Goal: Task Accomplishment & Management: Manage account settings

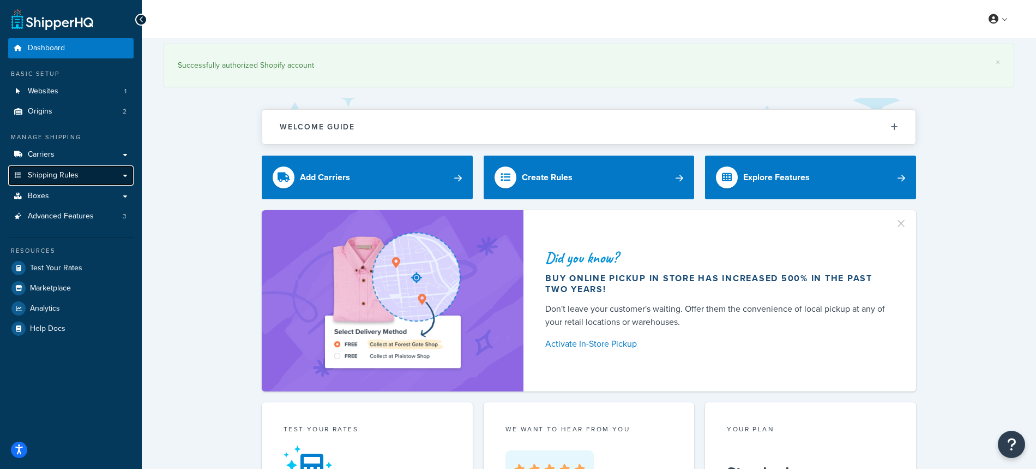
click at [66, 173] on span "Shipping Rules" at bounding box center [53, 175] width 51 height 9
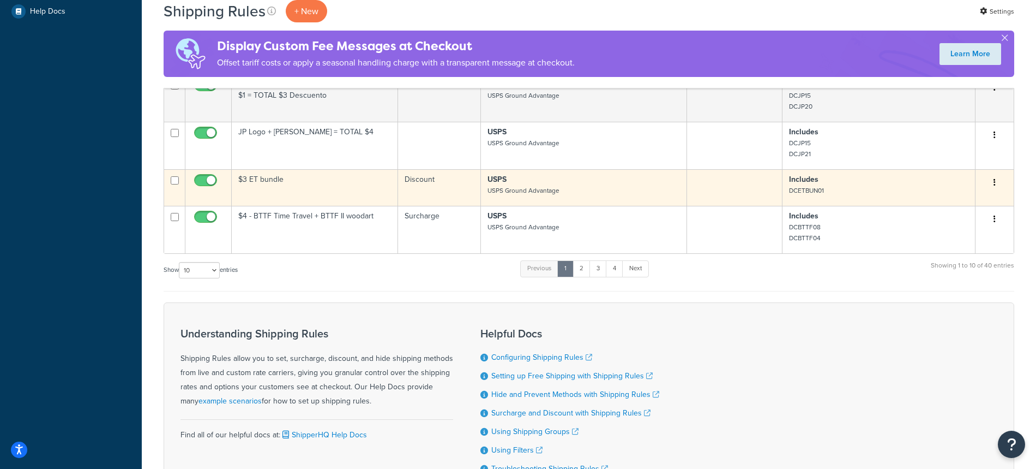
scroll to position [281, 0]
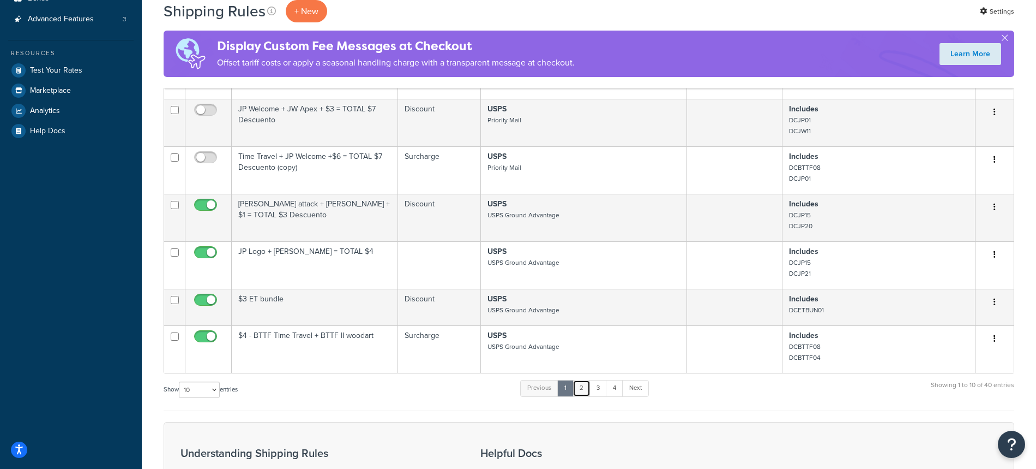
click at [583, 396] on link "2" at bounding box center [582, 388] width 18 height 16
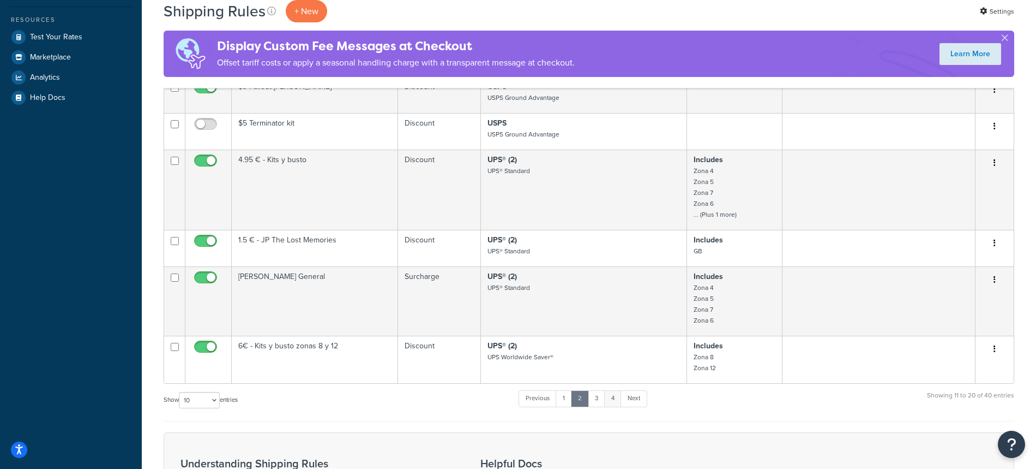
scroll to position [317, 0]
click at [600, 401] on link "3" at bounding box center [596, 396] width 17 height 16
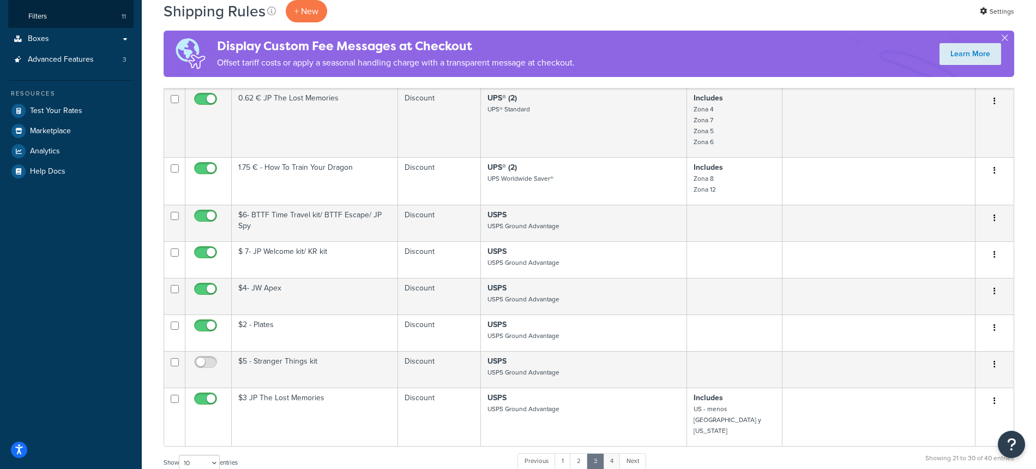
scroll to position [251, 0]
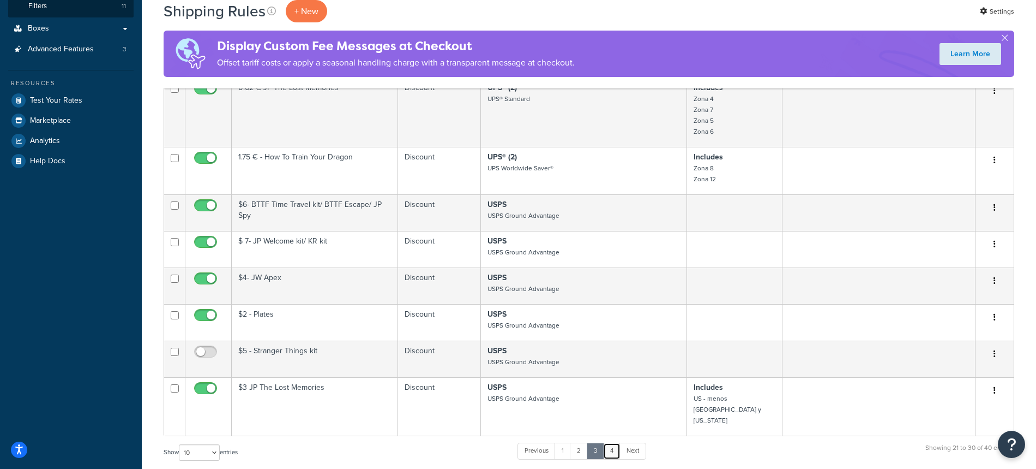
click at [613, 442] on link "4" at bounding box center [611, 450] width 17 height 16
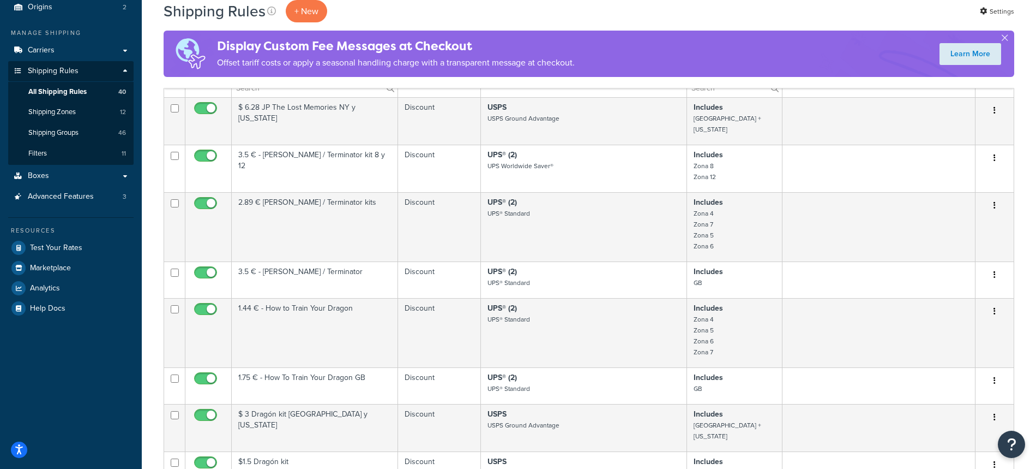
scroll to position [0, 0]
